Goal: Task Accomplishment & Management: Manage account settings

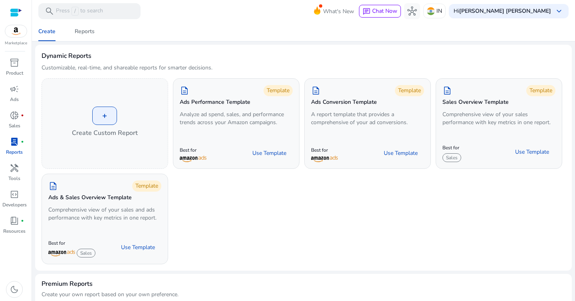
click at [15, 33] on img at bounding box center [16, 31] width 22 height 12
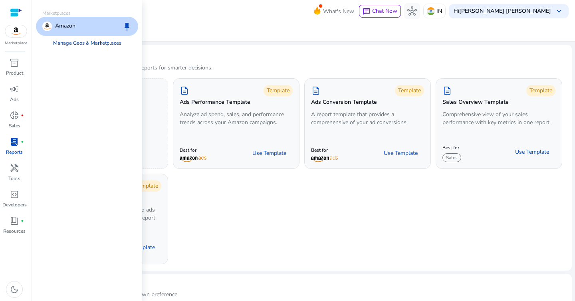
click at [70, 42] on link "Manage Geos & Marketplaces" at bounding box center [87, 43] width 81 height 14
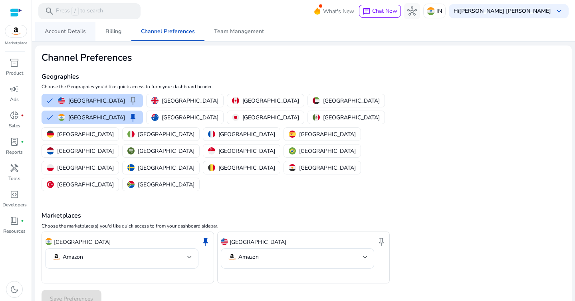
click at [67, 34] on span "Account Details" at bounding box center [65, 32] width 41 height 6
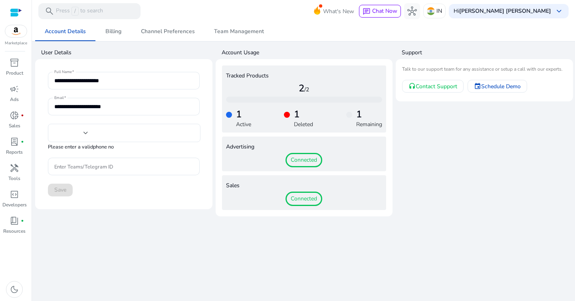
type input "***"
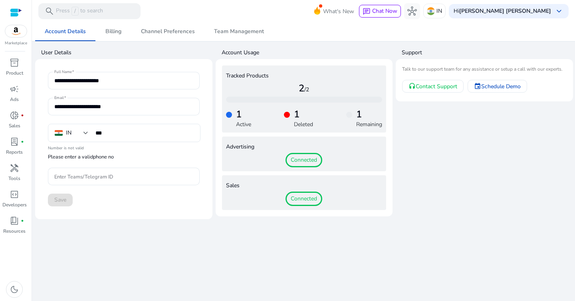
click at [303, 124] on p "Deleted" at bounding box center [303, 124] width 19 height 8
click at [326, 123] on div "1 Active 1 Deleted 1 Remaining" at bounding box center [304, 116] width 157 height 26
drag, startPoint x: 349, startPoint y: 123, endPoint x: 392, endPoint y: 123, distance: 43.1
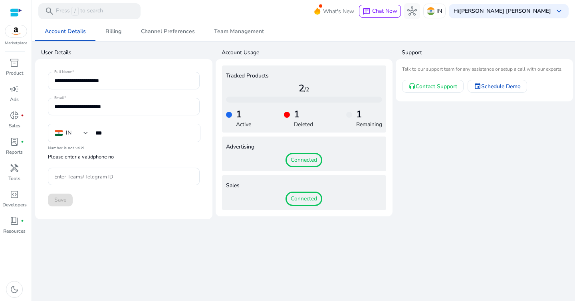
click at [392, 123] on mat-card "Tracked Products 2 /2 1 Active 1 Deleted 1 Remaining Advertising Connected Sale…" at bounding box center [304, 137] width 177 height 157
click at [306, 199] on span "Connected" at bounding box center [303, 199] width 37 height 14
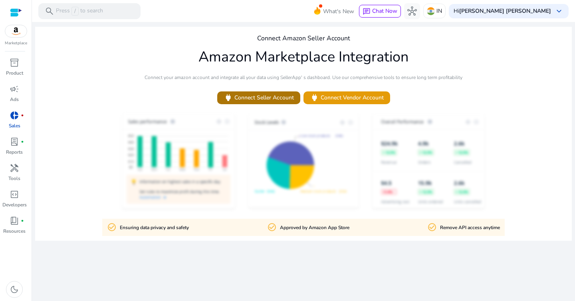
click at [266, 99] on span "power Connect Seller Account" at bounding box center [259, 97] width 70 height 9
